Goal: Transaction & Acquisition: Purchase product/service

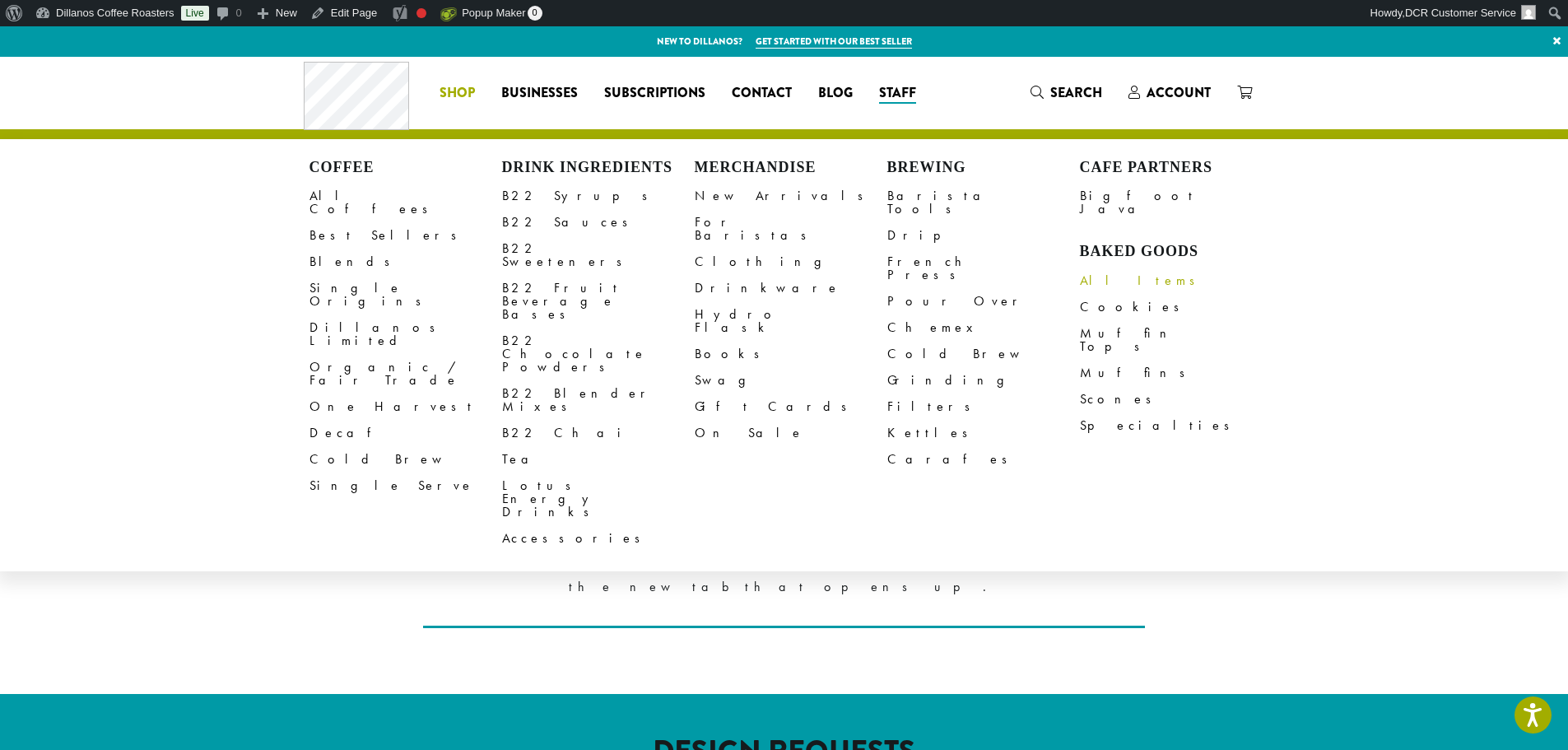
click at [1122, 268] on link "All Items" at bounding box center [1176, 280] width 193 height 26
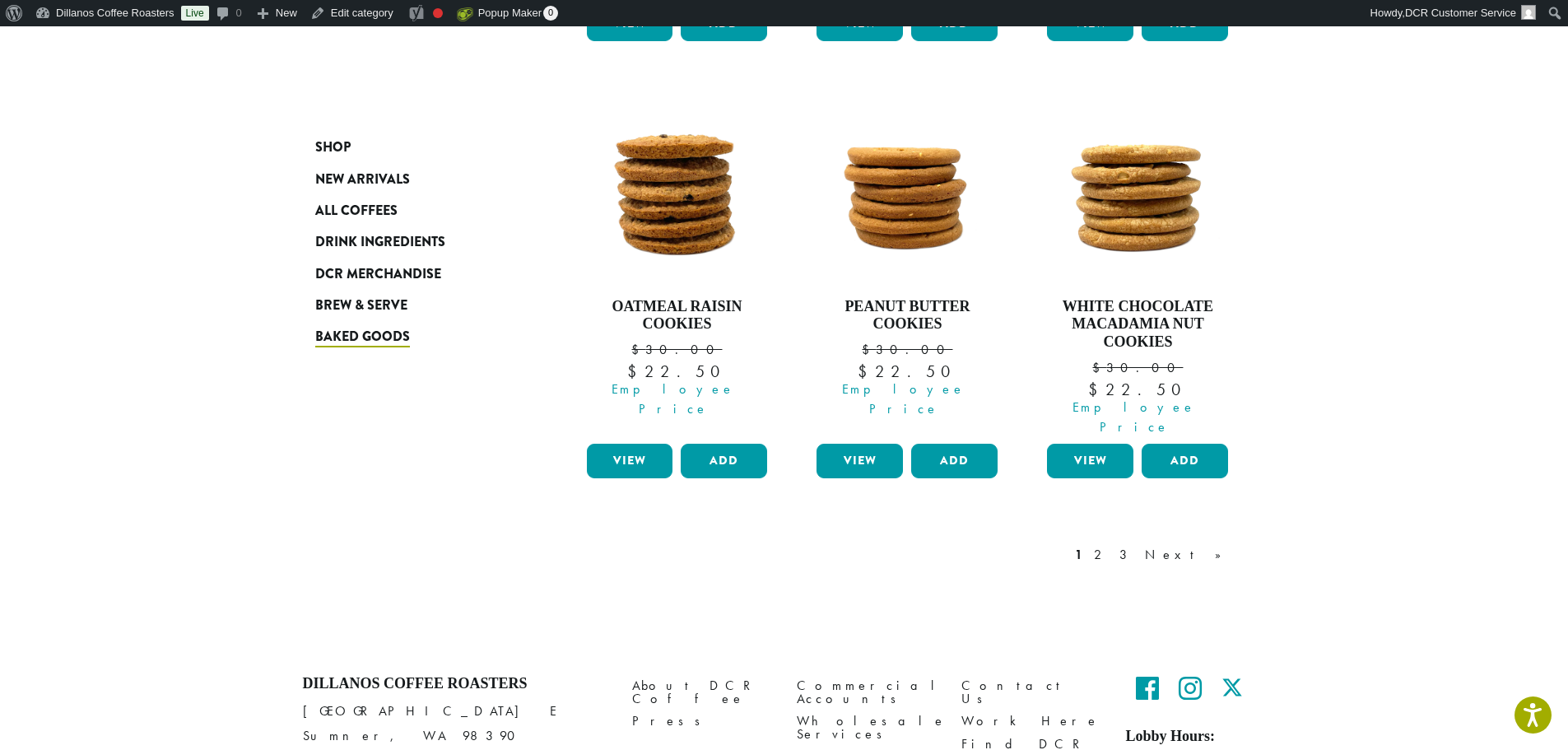
scroll to position [1482, 0]
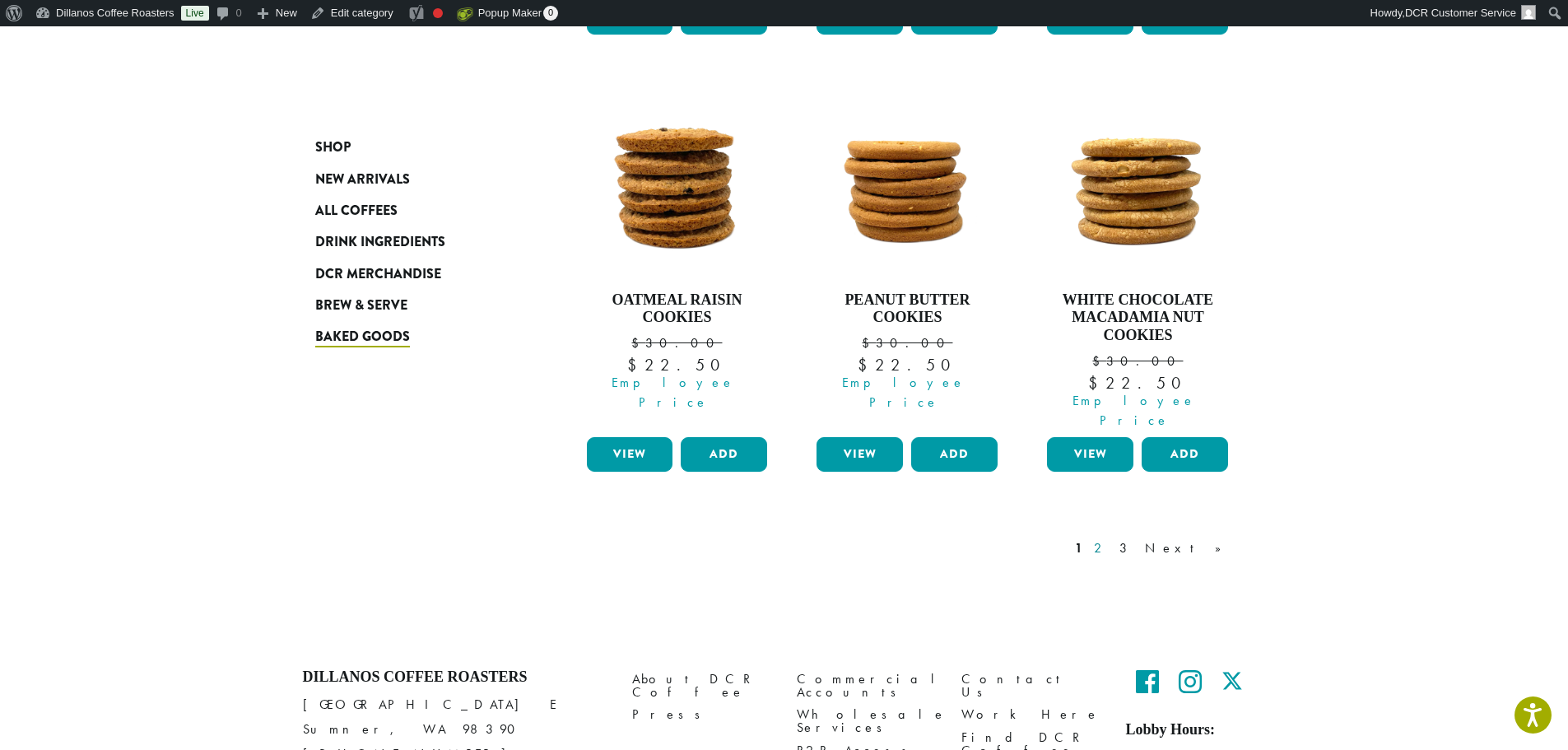
click at [1111, 539] on link "2" at bounding box center [1101, 549] width 21 height 20
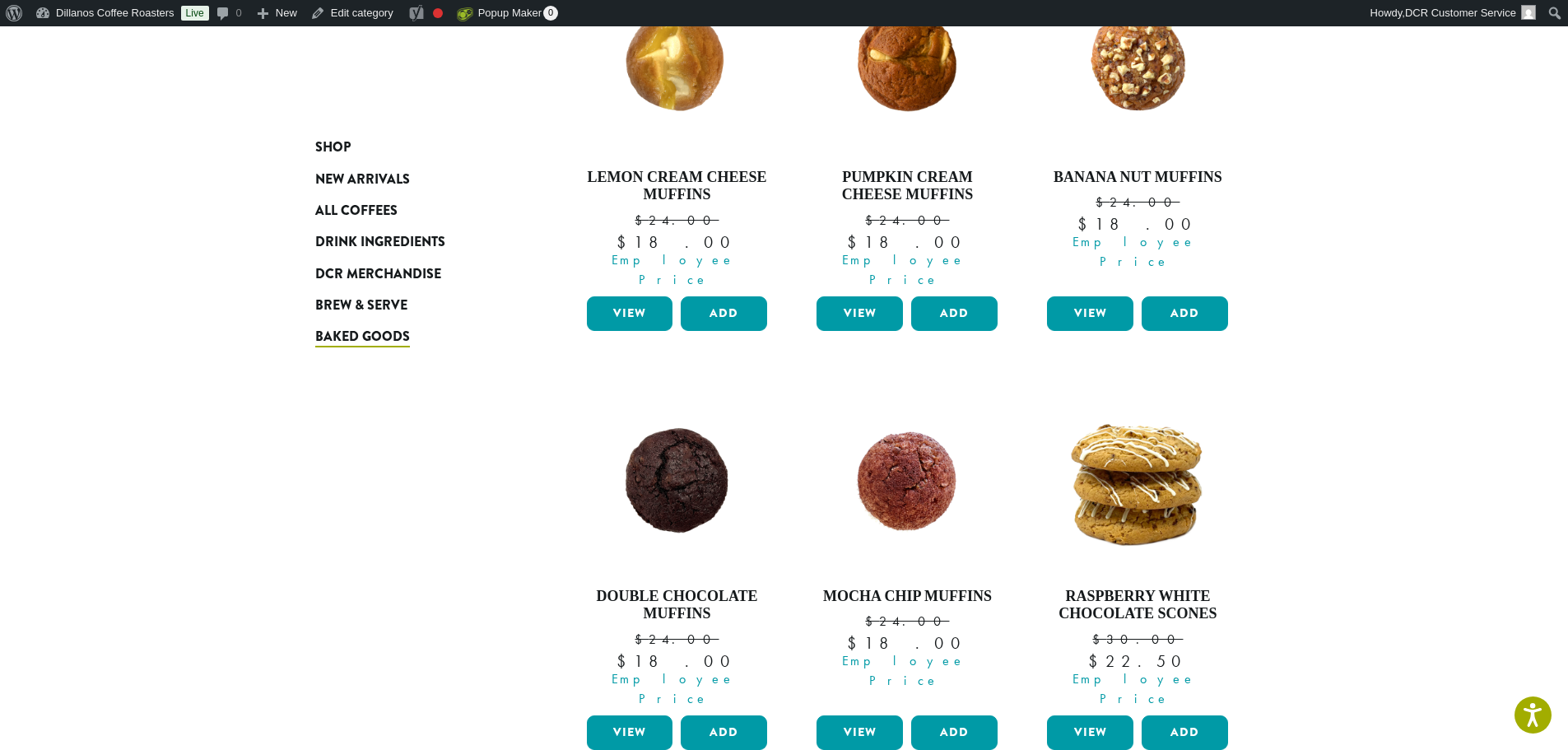
scroll to position [1488, 0]
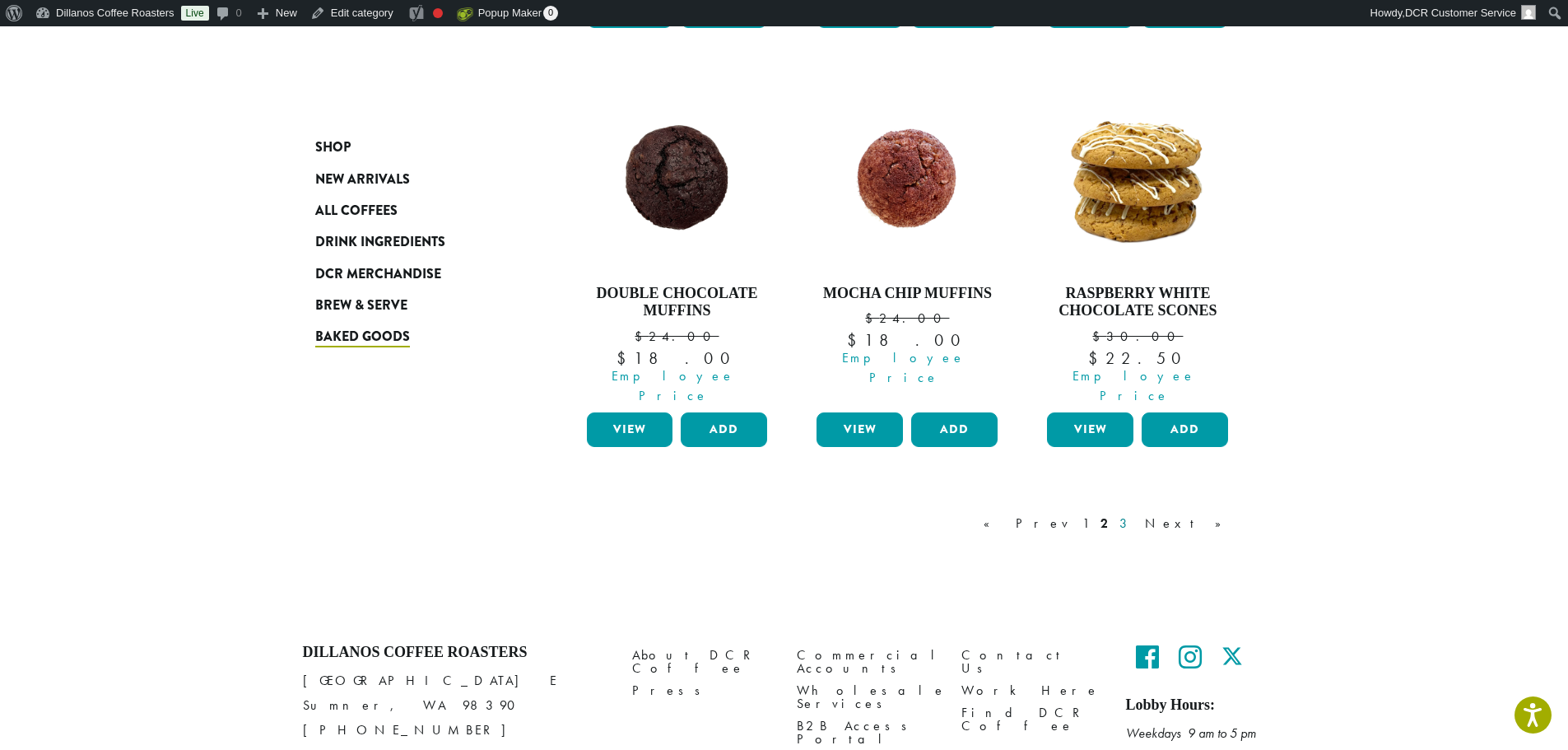
click at [1137, 513] on link "3" at bounding box center [1126, 523] width 21 height 20
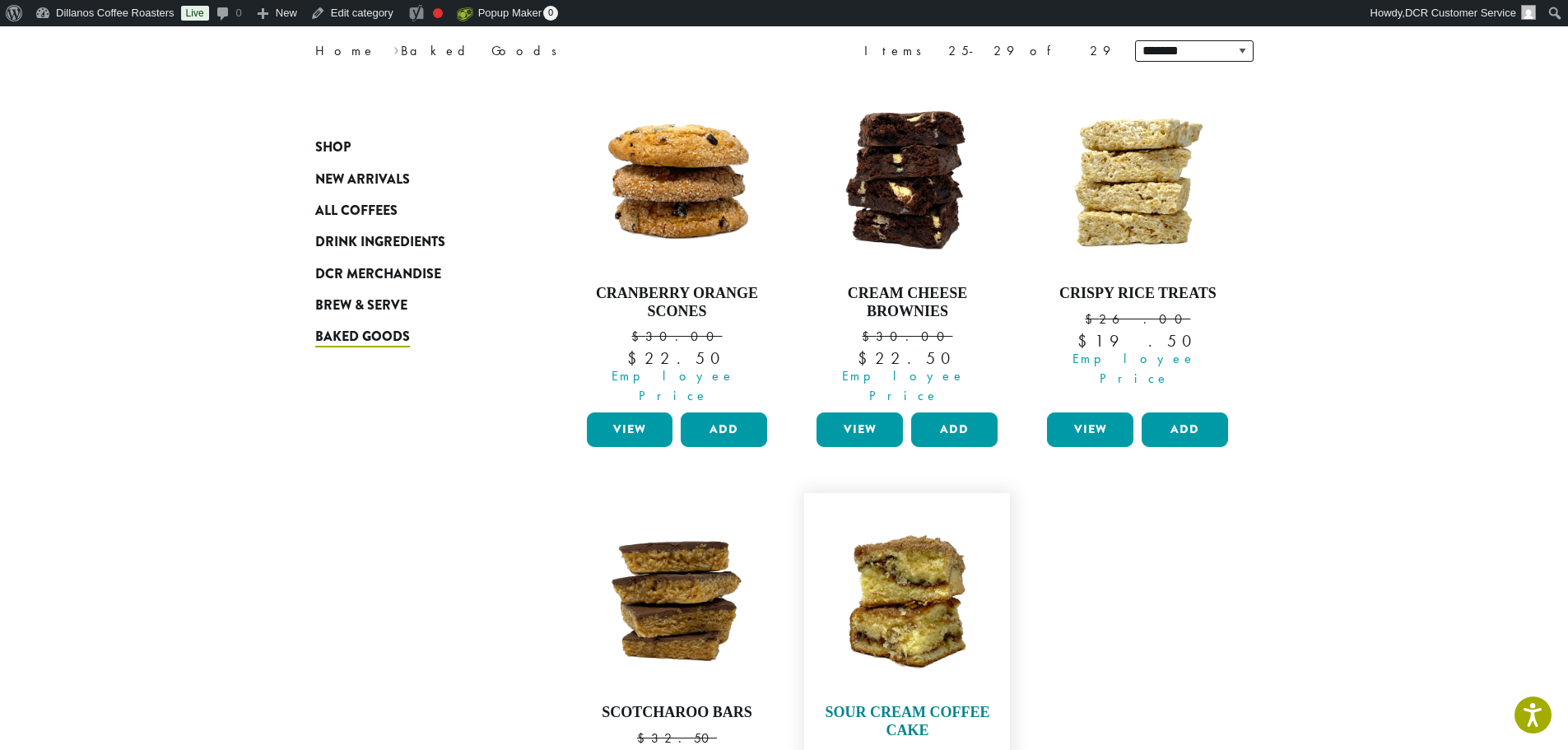
scroll to position [374, 0]
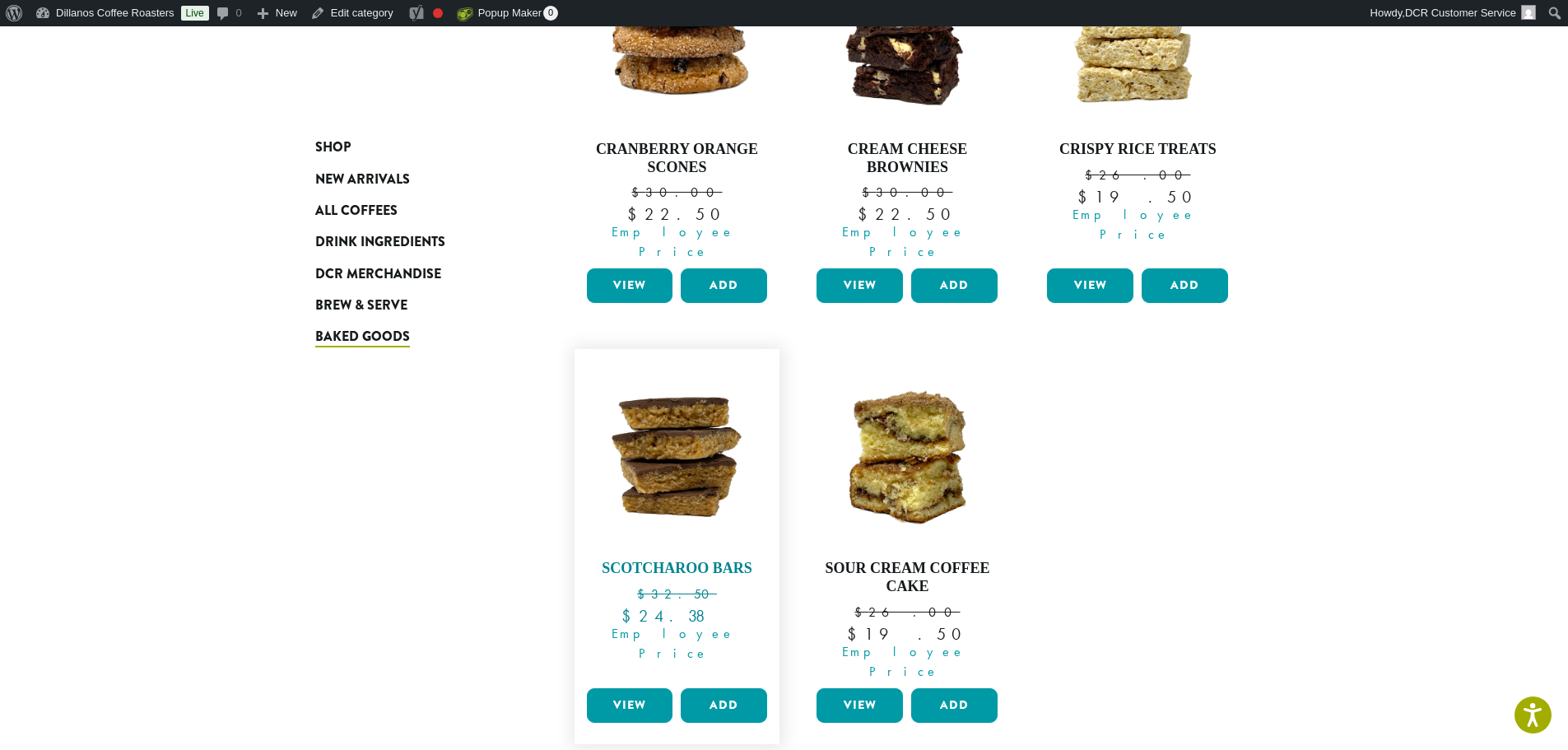
click at [714, 497] on img at bounding box center [677, 452] width 190 height 190
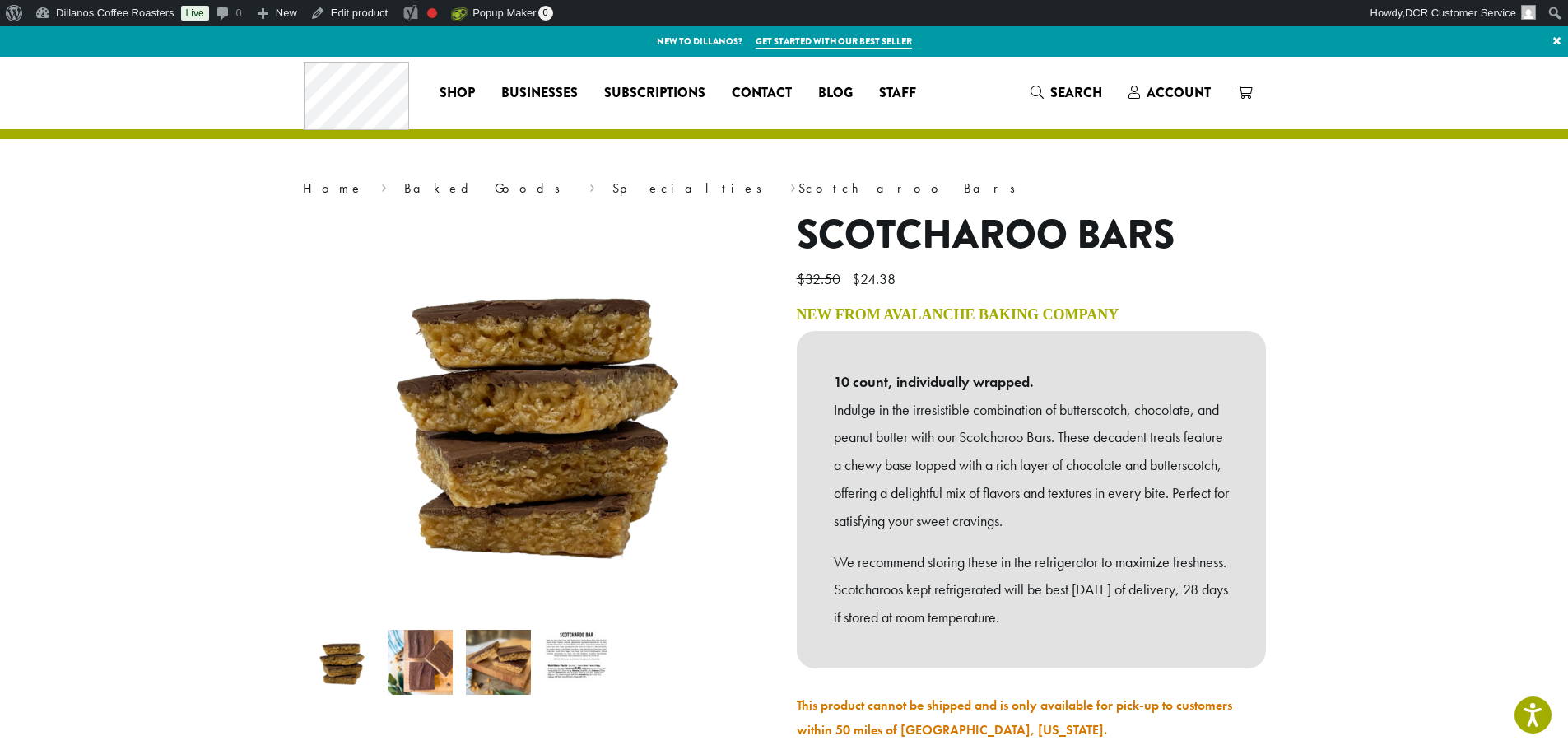
click at [566, 648] on img at bounding box center [576, 663] width 65 height 65
